Goal: Information Seeking & Learning: Learn about a topic

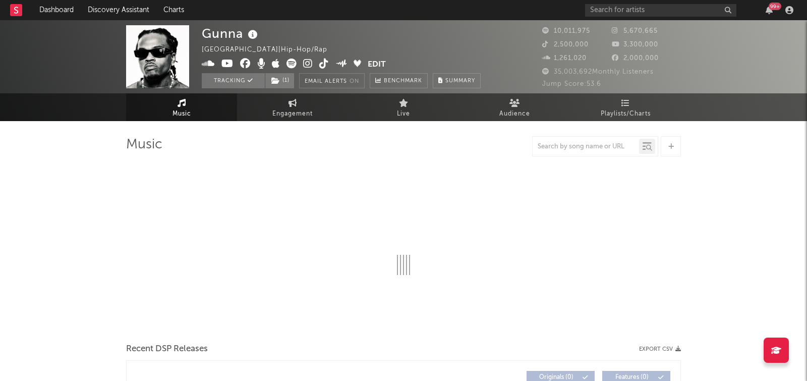
click at [601, 2] on div "99 +" at bounding box center [691, 10] width 212 height 20
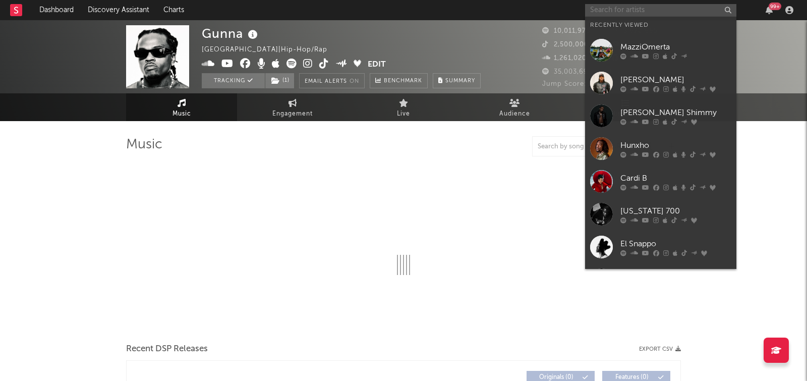
click at [601, 6] on input "text" at bounding box center [660, 10] width 151 height 13
select select "6m"
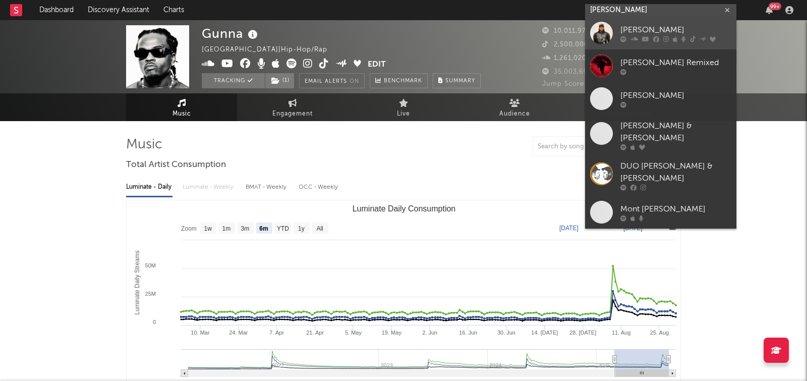
type input "don toliver"
click at [637, 28] on div "Don Toliver" at bounding box center [676, 30] width 111 height 12
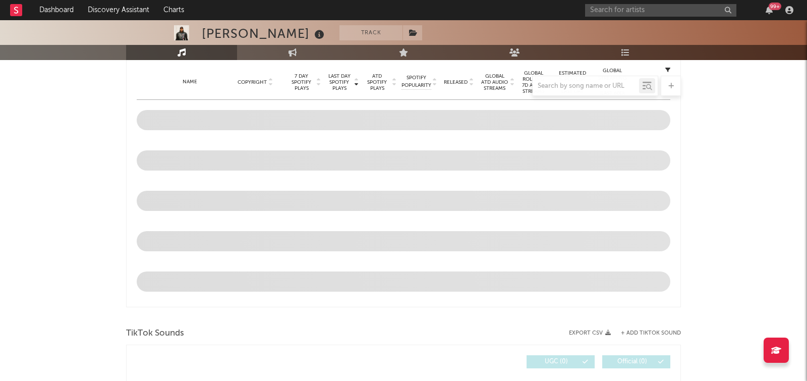
scroll to position [404, 0]
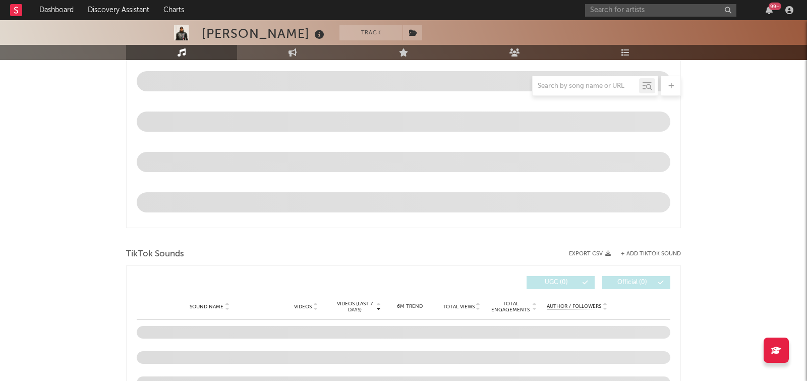
select select "6m"
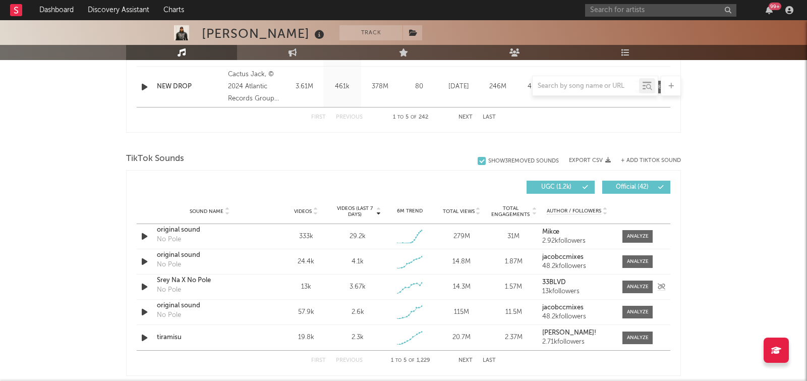
scroll to position [600, 0]
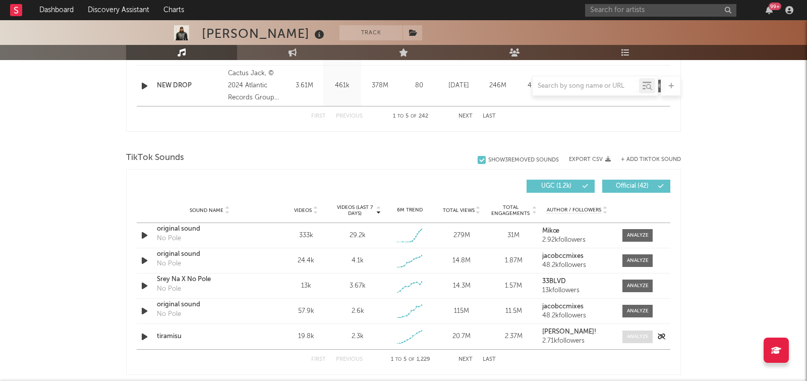
click at [644, 337] on div at bounding box center [638, 337] width 22 height 8
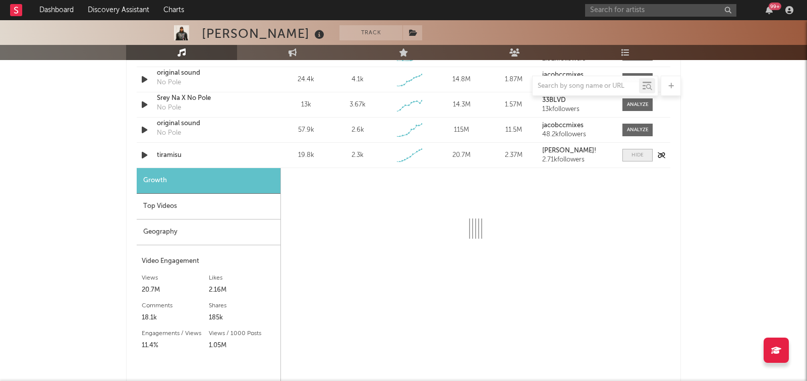
scroll to position [860, 0]
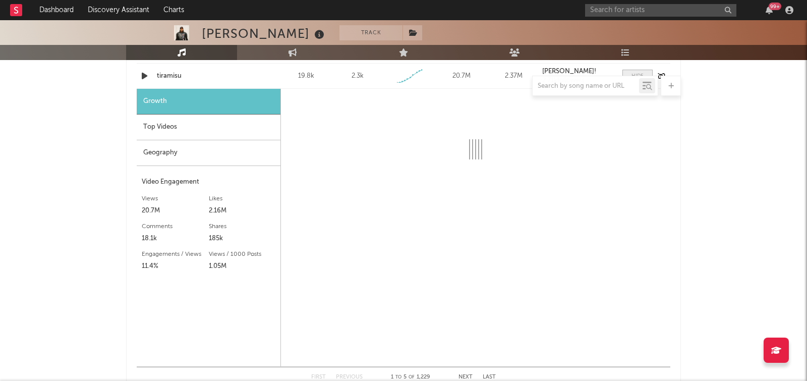
select select "1w"
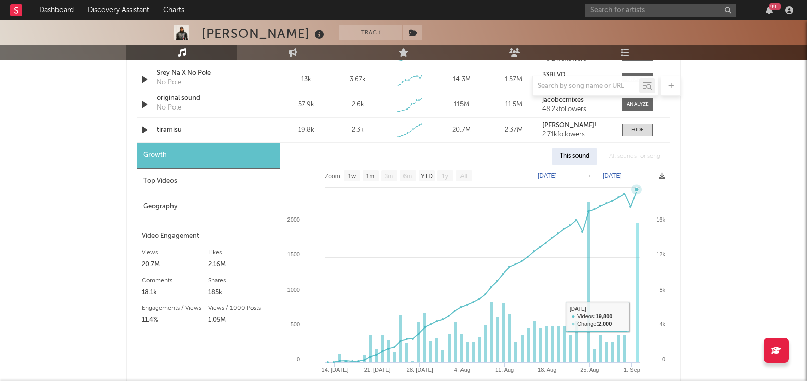
scroll to position [694, 0]
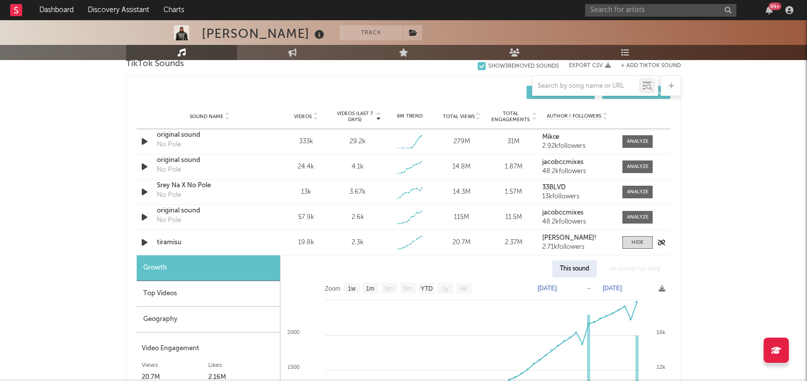
click at [175, 241] on div "tiramisu" at bounding box center [209, 243] width 105 height 10
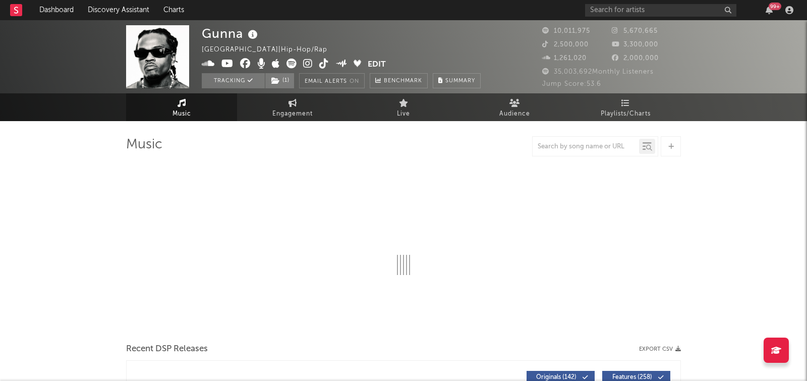
select select "6m"
